Goal: Complete application form

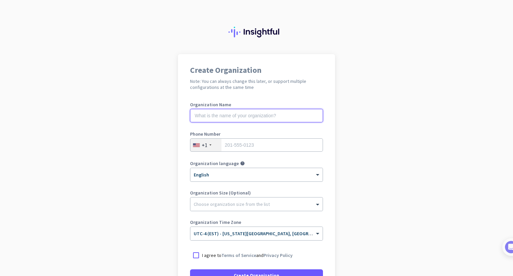
click at [230, 114] on input "text" at bounding box center [256, 115] width 133 height 13
type input "Mercor"
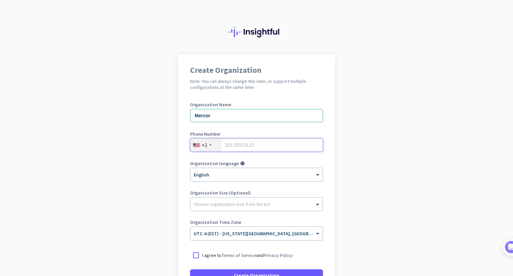
click at [231, 146] on input "tel" at bounding box center [256, 144] width 133 height 13
type input "41920259056"
click at [218, 201] on div at bounding box center [256, 202] width 132 height 7
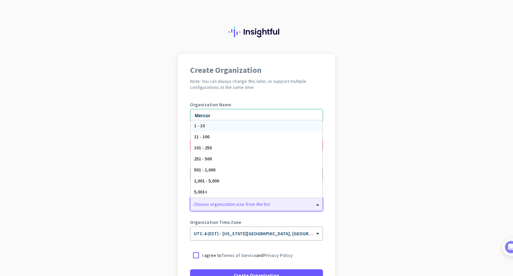
click at [218, 205] on div at bounding box center [256, 202] width 132 height 7
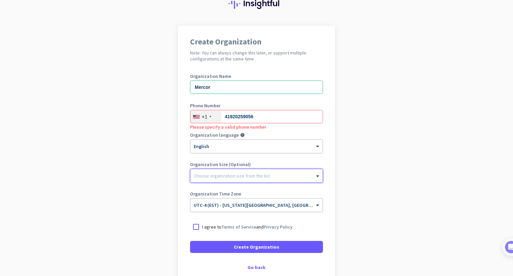
scroll to position [67, 0]
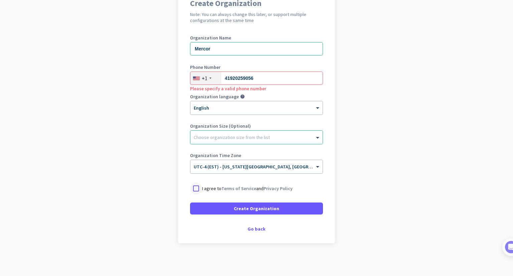
click at [193, 189] on div at bounding box center [196, 188] width 12 height 12
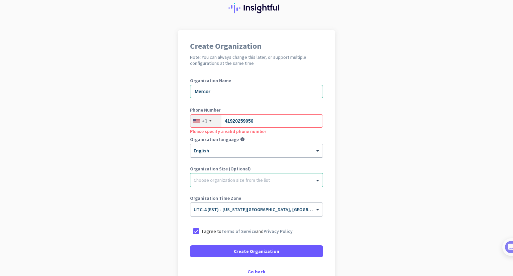
scroll to position [0, 0]
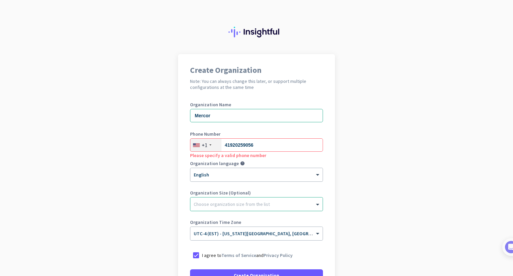
click at [319, 88] on h2 "Note: You can always change this later, or support multiple configurations at t…" at bounding box center [256, 84] width 133 height 12
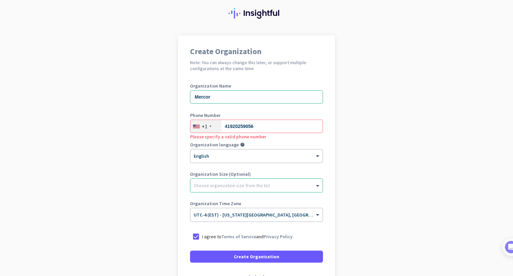
scroll to position [67, 0]
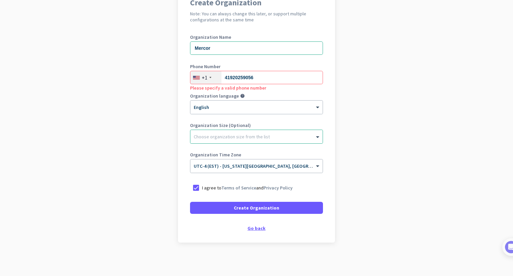
click at [255, 228] on div "Go back" at bounding box center [256, 228] width 133 height 5
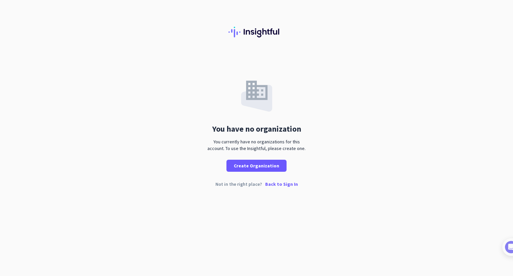
click at [284, 185] on p "Back to Sign In" at bounding box center [281, 184] width 33 height 5
